Goal: Task Accomplishment & Management: Use online tool/utility

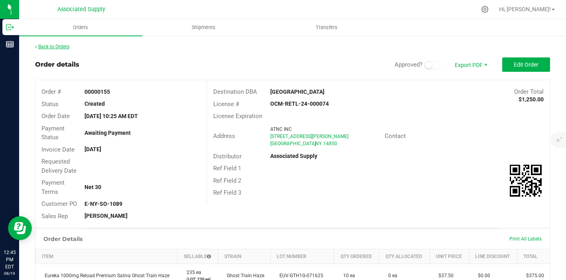
click at [63, 49] on link "Back to Orders" at bounding box center [52, 47] width 34 height 6
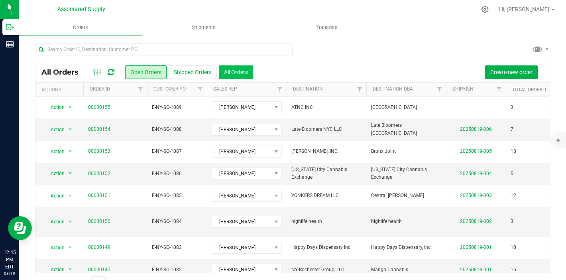
click at [239, 75] on button "All Orders" at bounding box center [236, 72] width 34 height 14
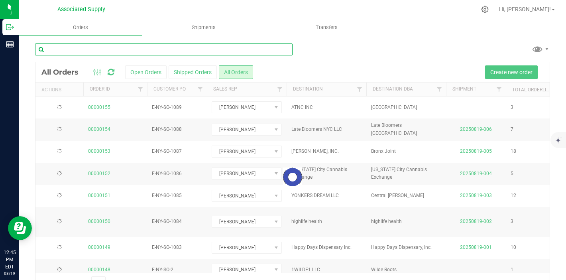
click at [163, 53] on input "text" at bounding box center [164, 49] width 258 height 12
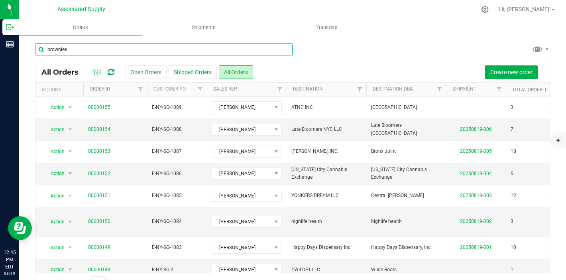
type input "brownies"
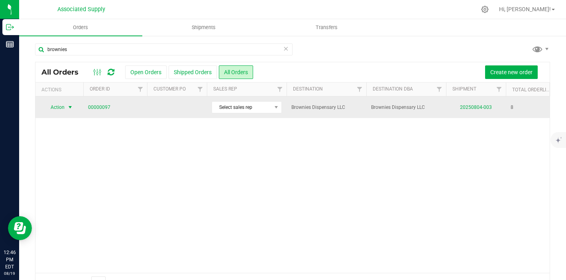
click at [70, 106] on span "select" at bounding box center [70, 107] width 6 height 6
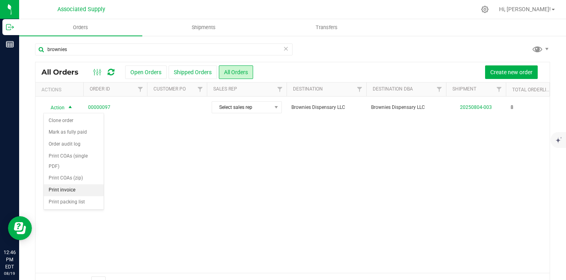
click at [69, 187] on li "Print invoice" at bounding box center [74, 190] width 60 height 12
